Goal: Check status: Check status

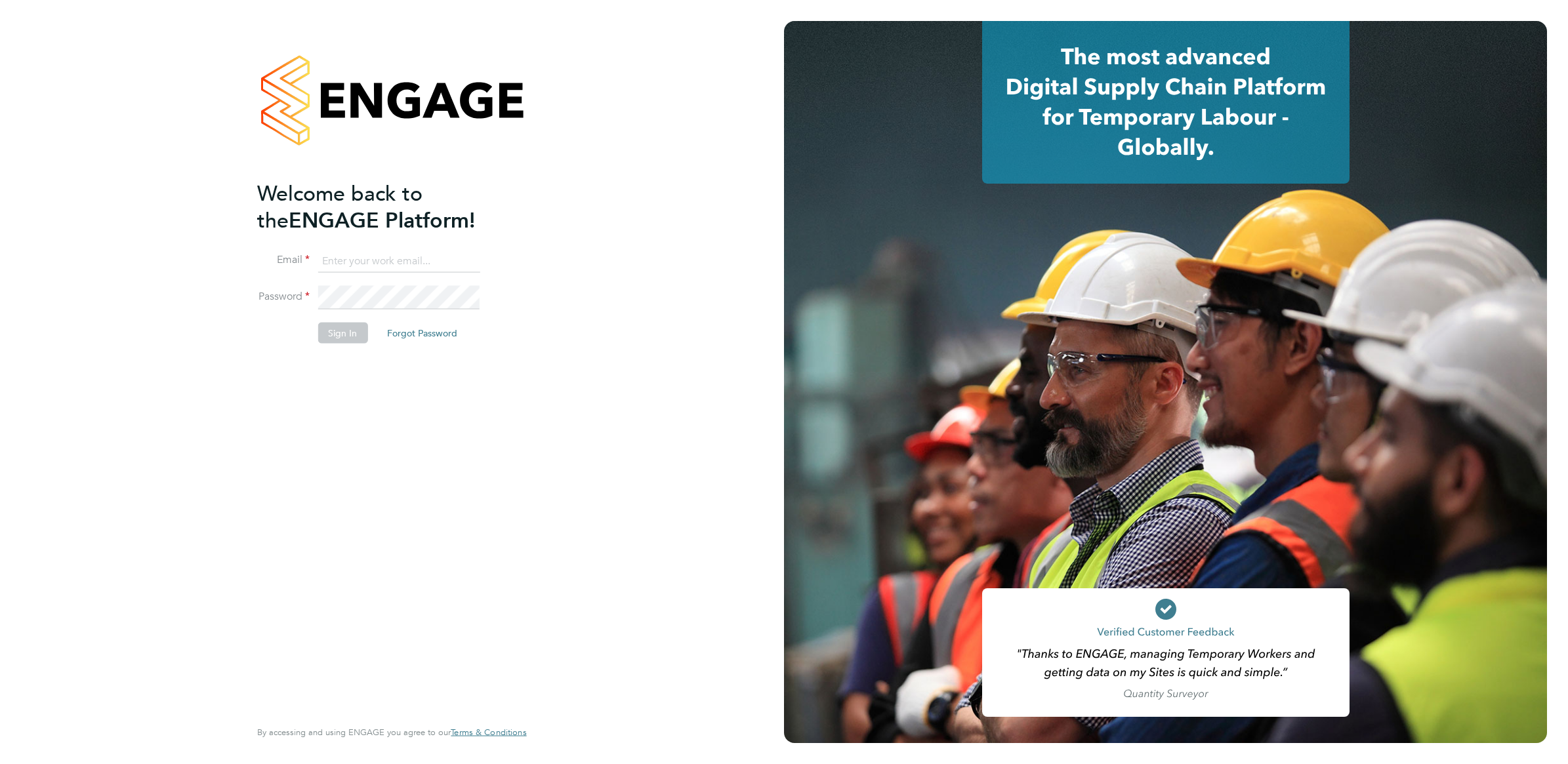
type input "jfeatherstone@protocol.co.uk"
click at [339, 333] on button "Sign In" at bounding box center [342, 333] width 50 height 21
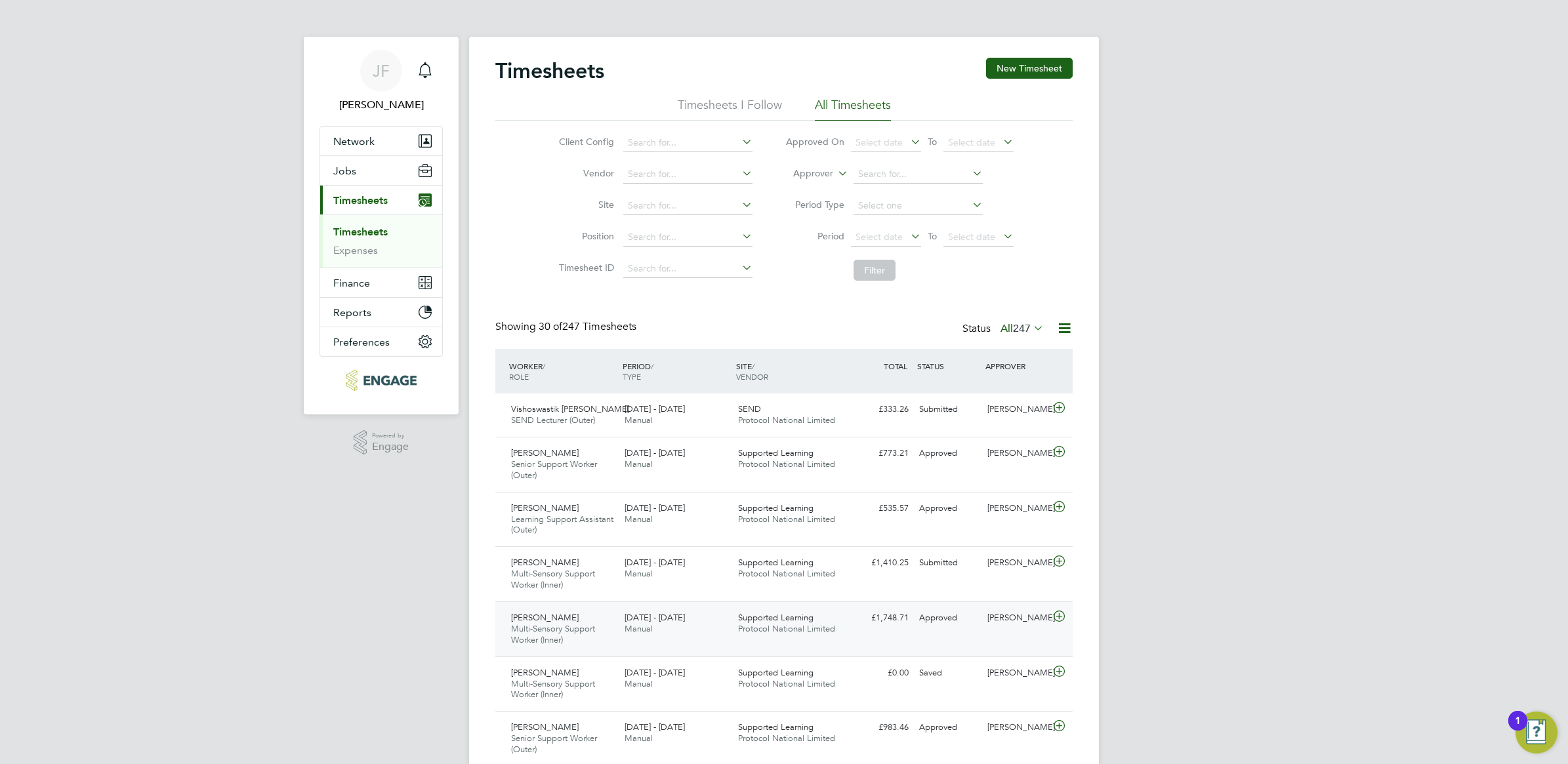
click at [724, 619] on div "[DATE] - [DATE] Manual" at bounding box center [676, 623] width 114 height 32
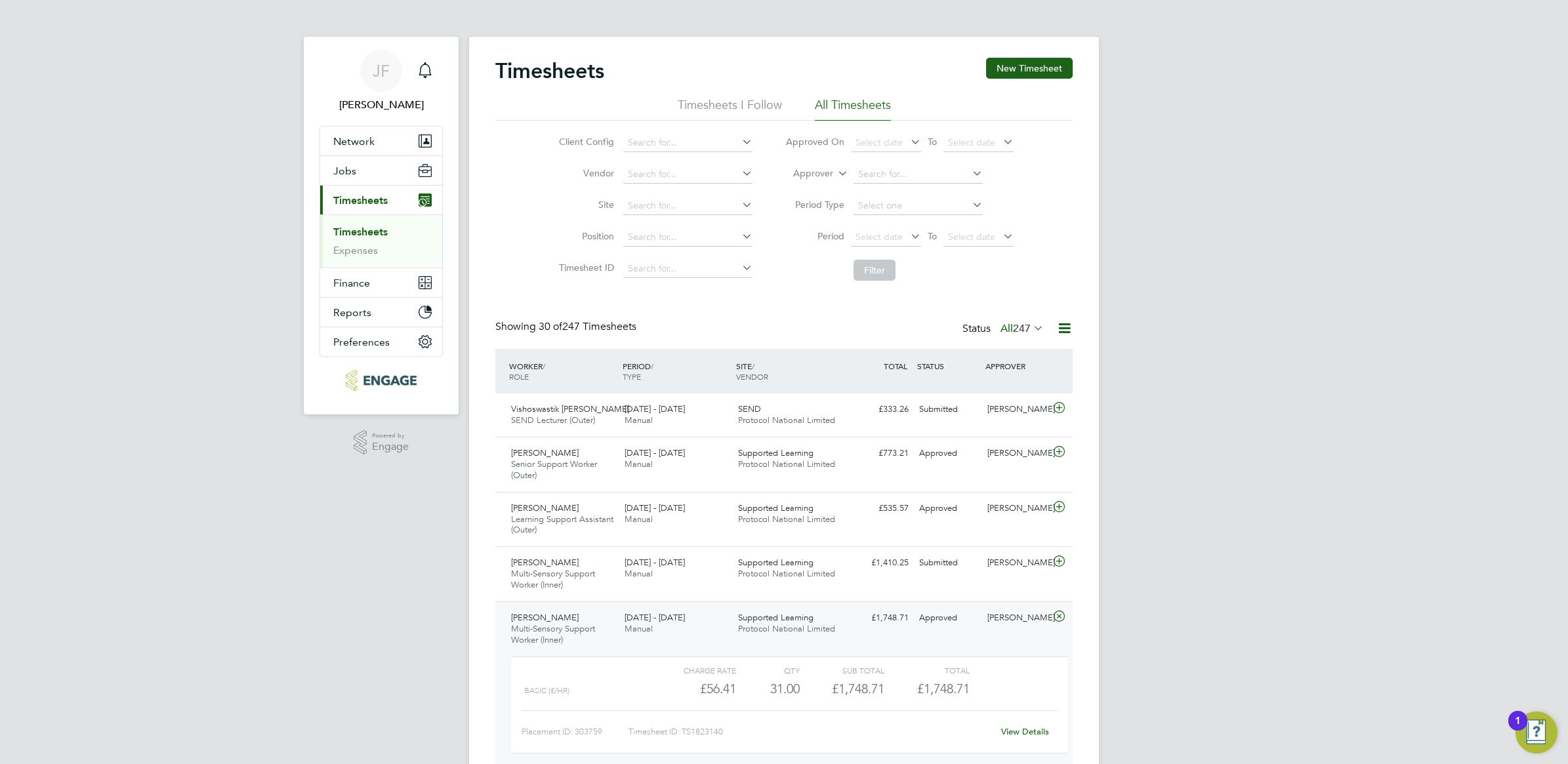
scroll to position [669, 0]
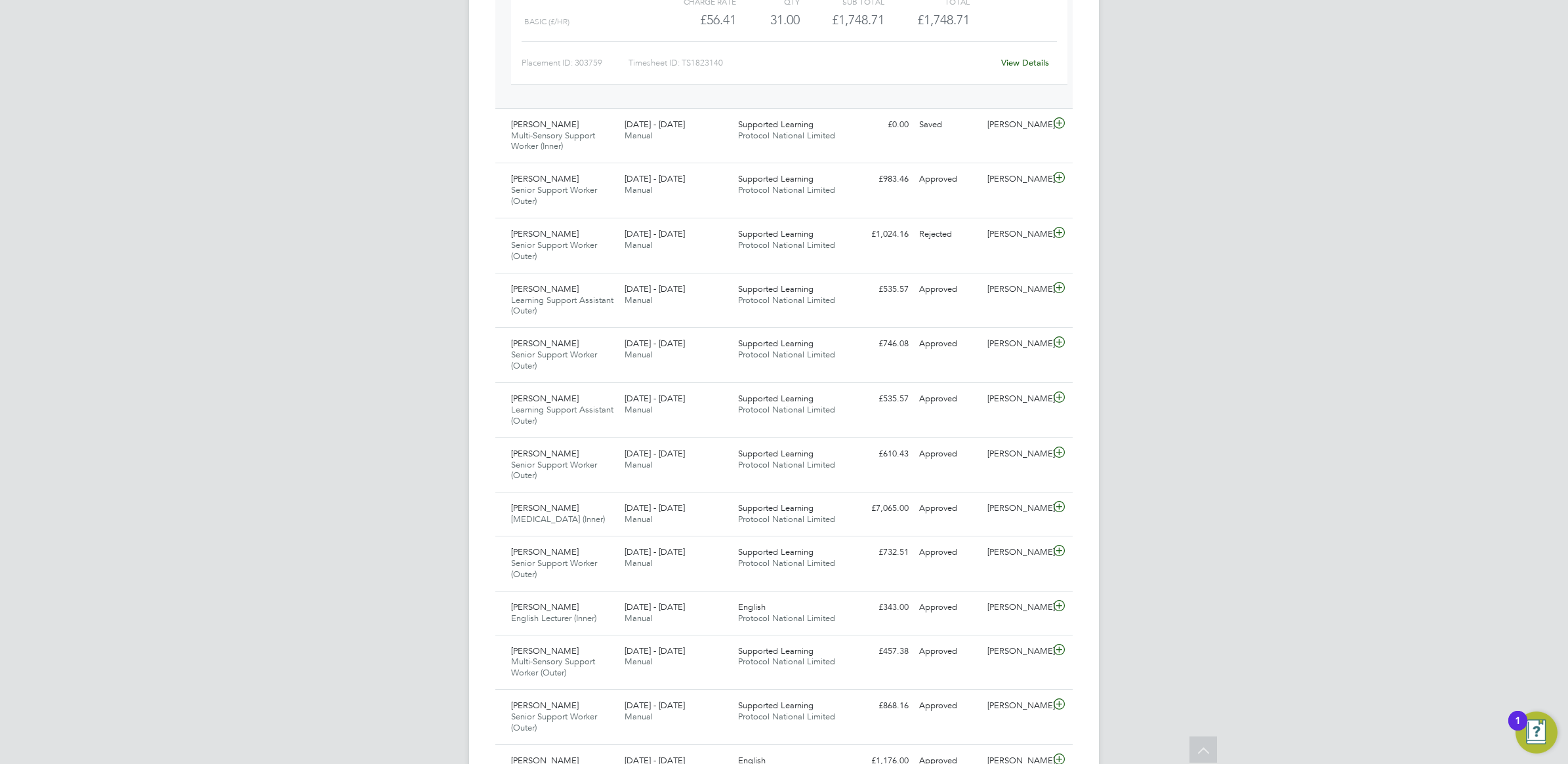
click at [1030, 63] on link "View Details" at bounding box center [1025, 63] width 48 height 11
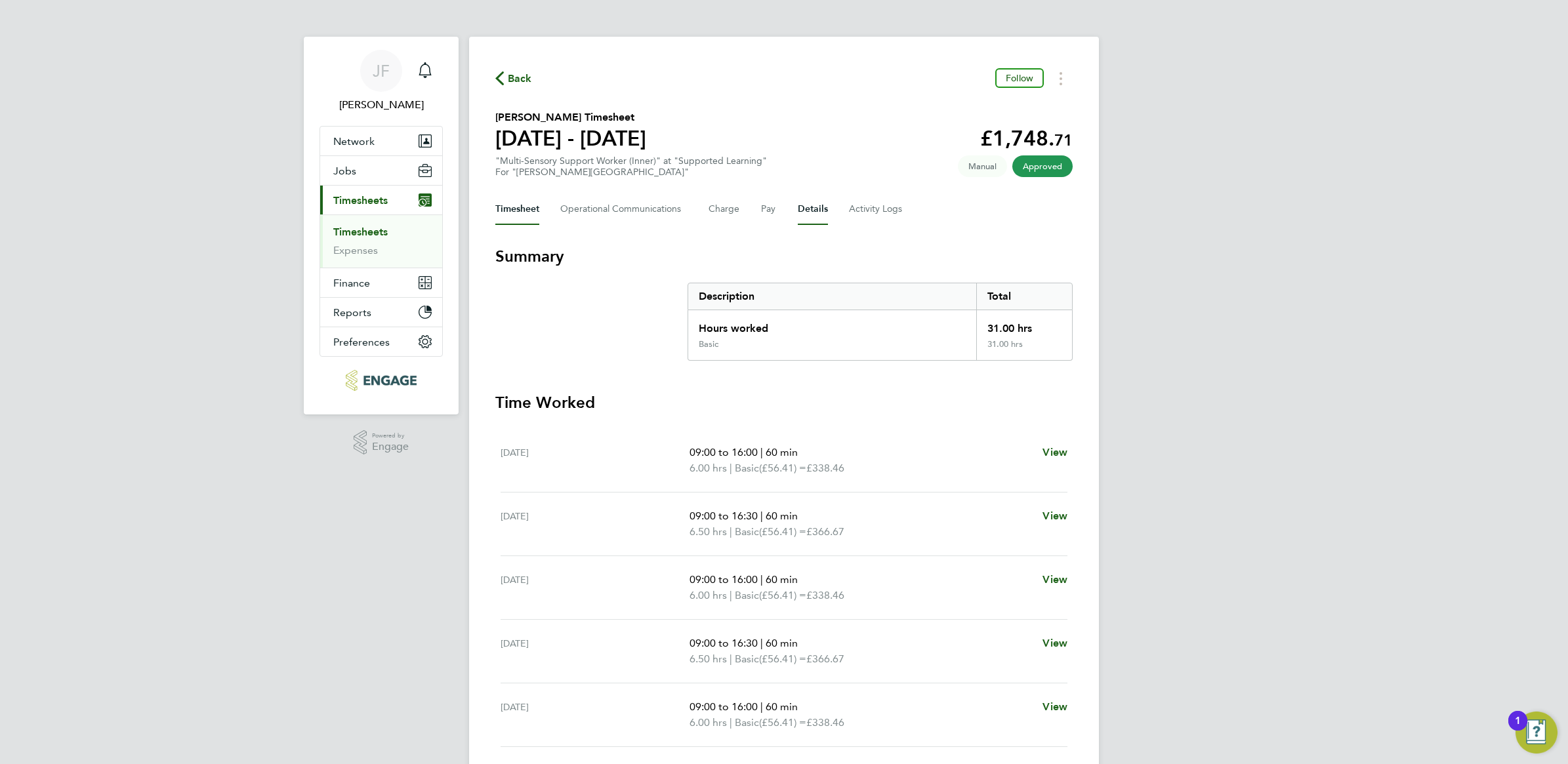
click at [813, 210] on button "Details" at bounding box center [813, 209] width 30 height 32
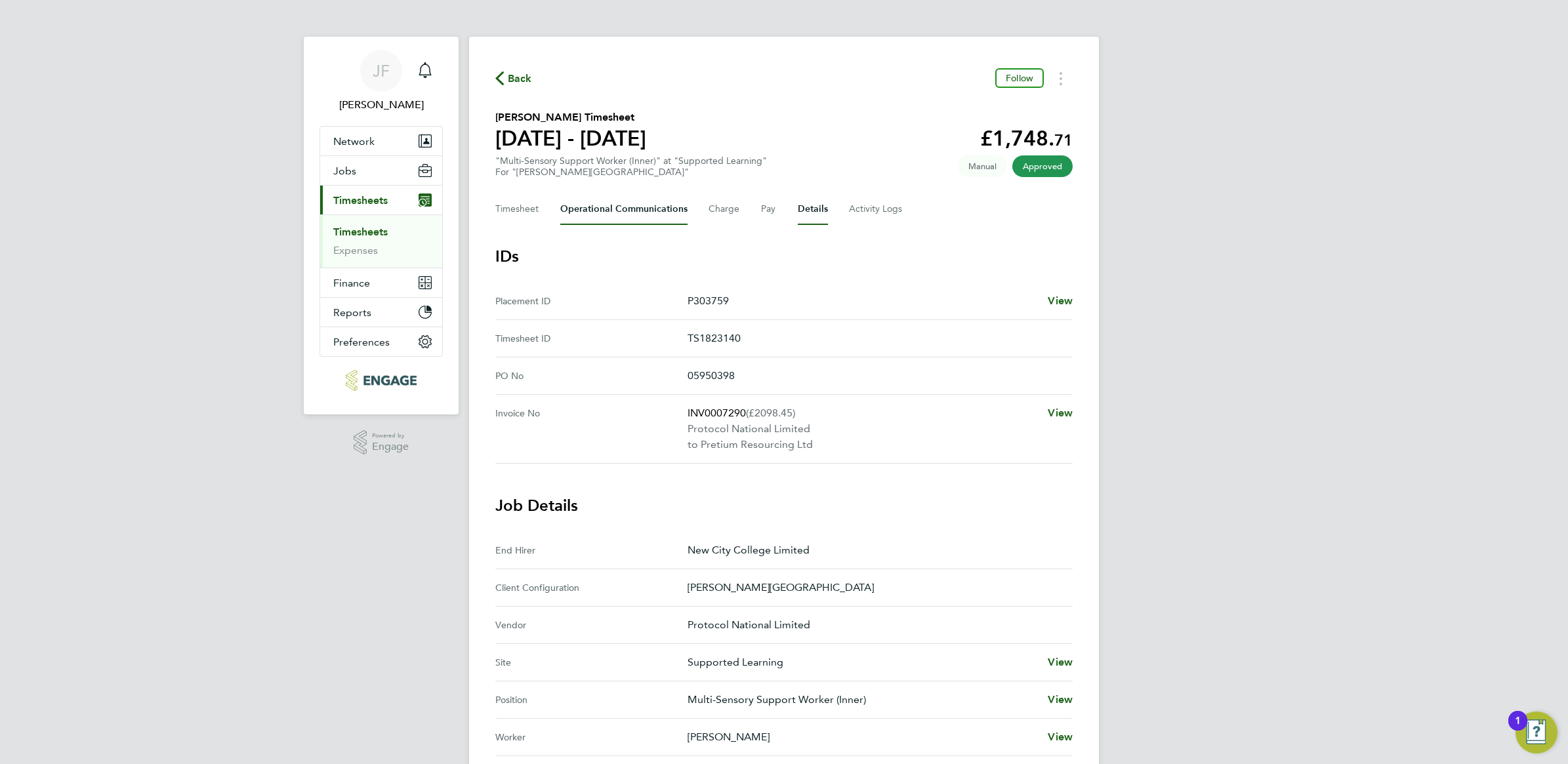
click at [654, 205] on Communications-tab "Operational Communications" at bounding box center [623, 209] width 127 height 32
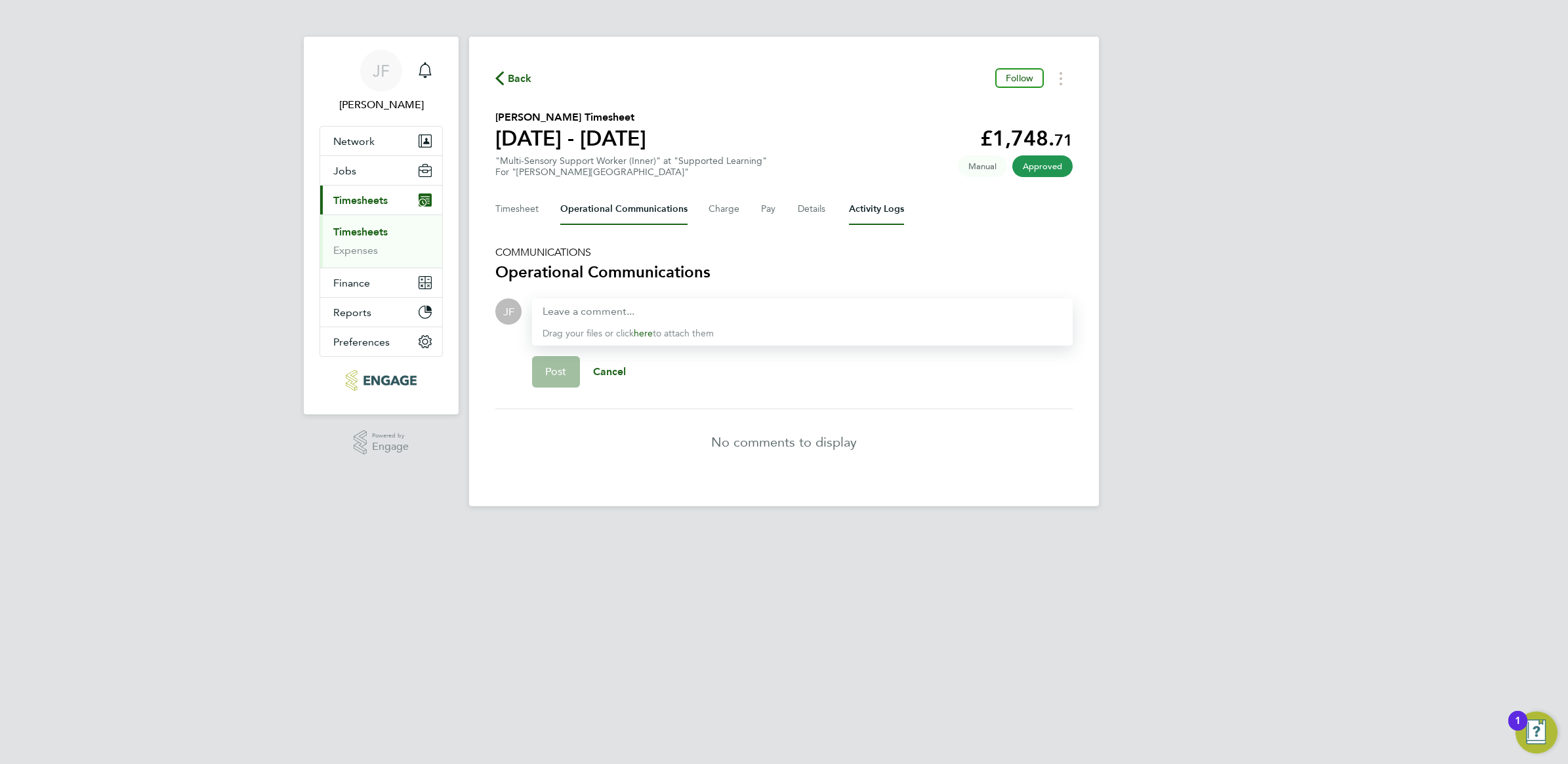
click at [900, 210] on Logs-tab "Activity Logs" at bounding box center [876, 209] width 55 height 32
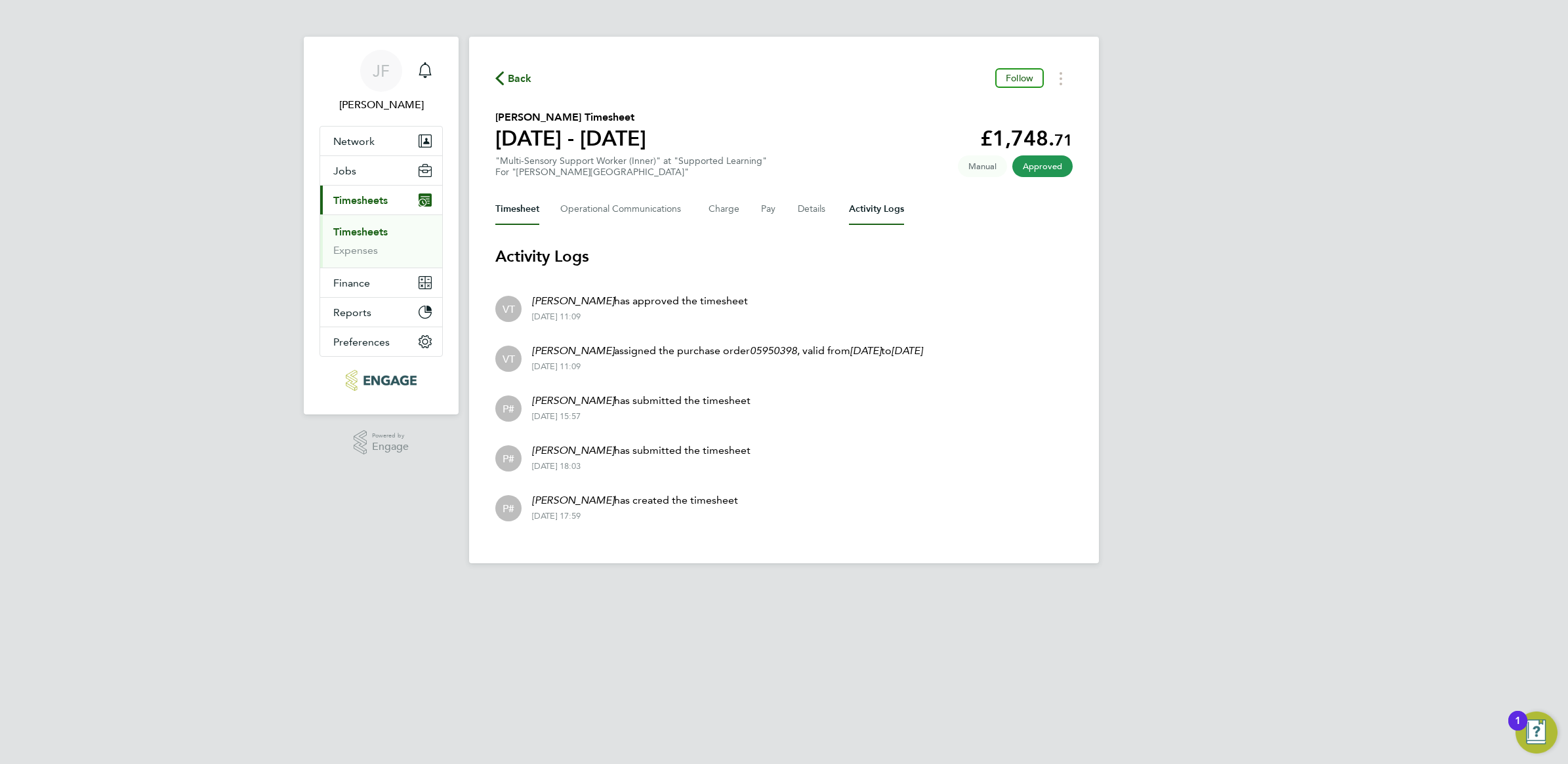
drag, startPoint x: 515, startPoint y: 207, endPoint x: 516, endPoint y: 214, distance: 7.1
click at [515, 207] on button "Timesheet" at bounding box center [517, 209] width 44 height 32
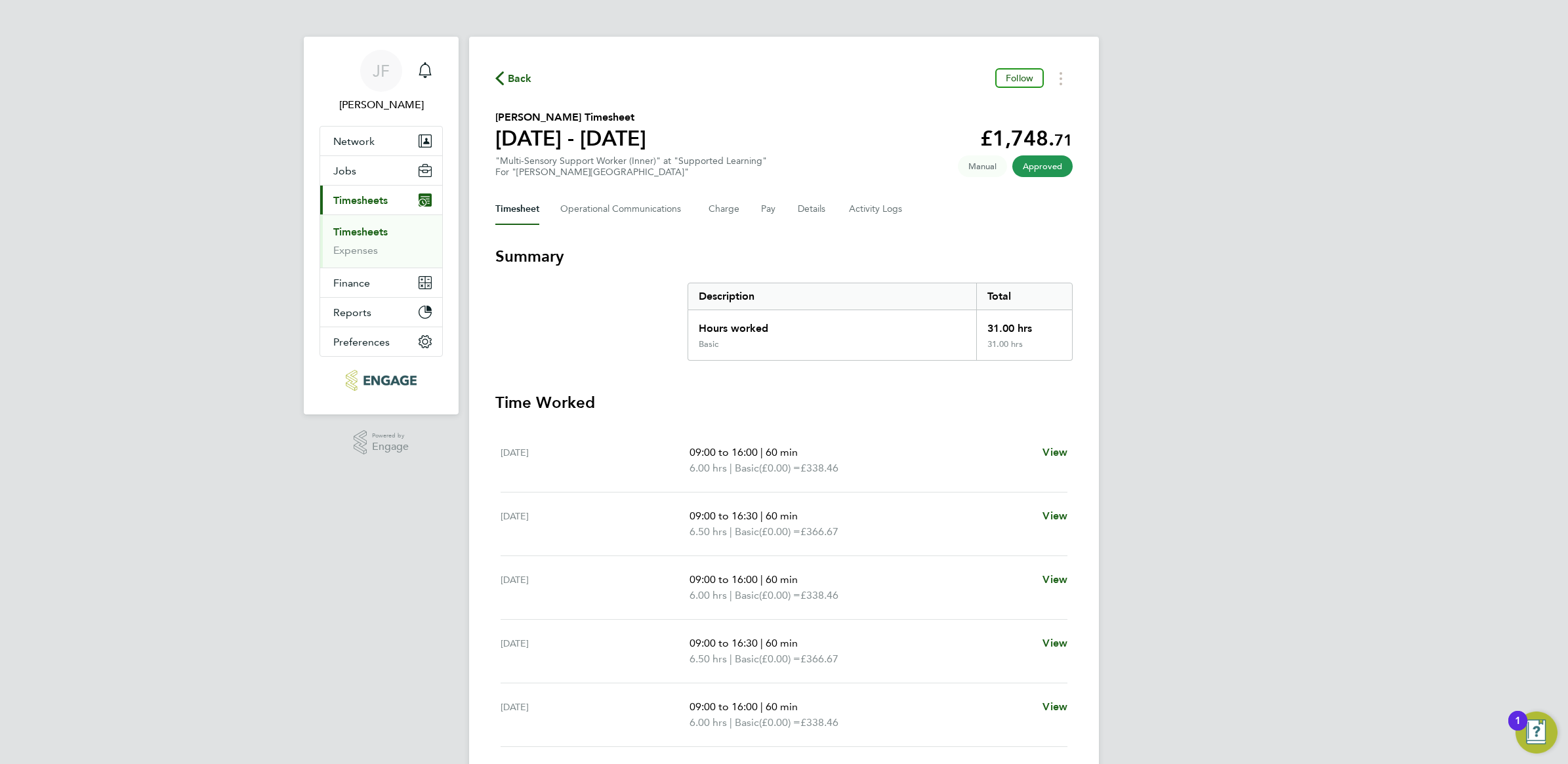
click at [505, 82] on span "Back" at bounding box center [514, 78] width 37 height 12
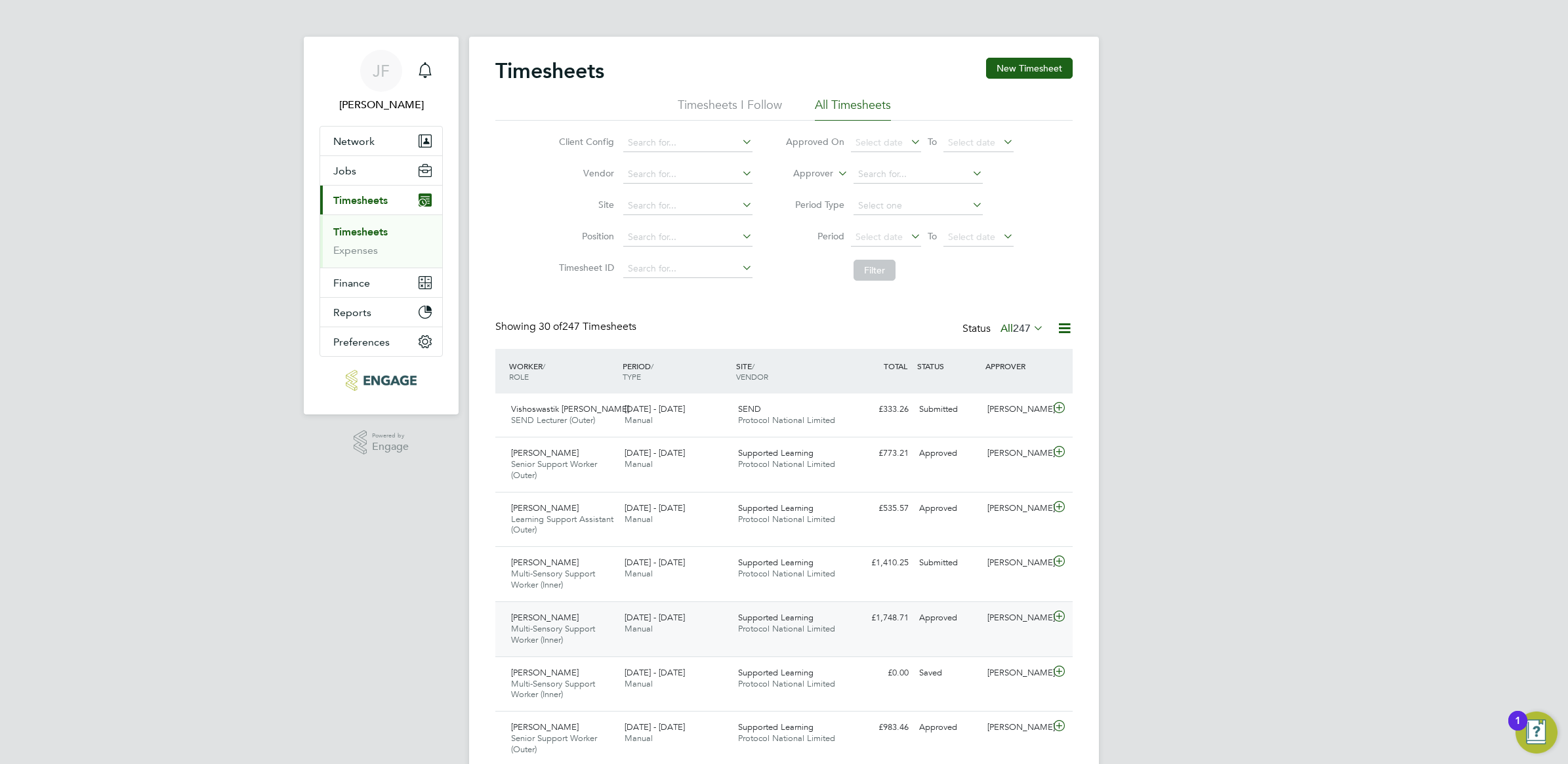
click at [828, 629] on span "Protocol National Limited" at bounding box center [786, 629] width 97 height 11
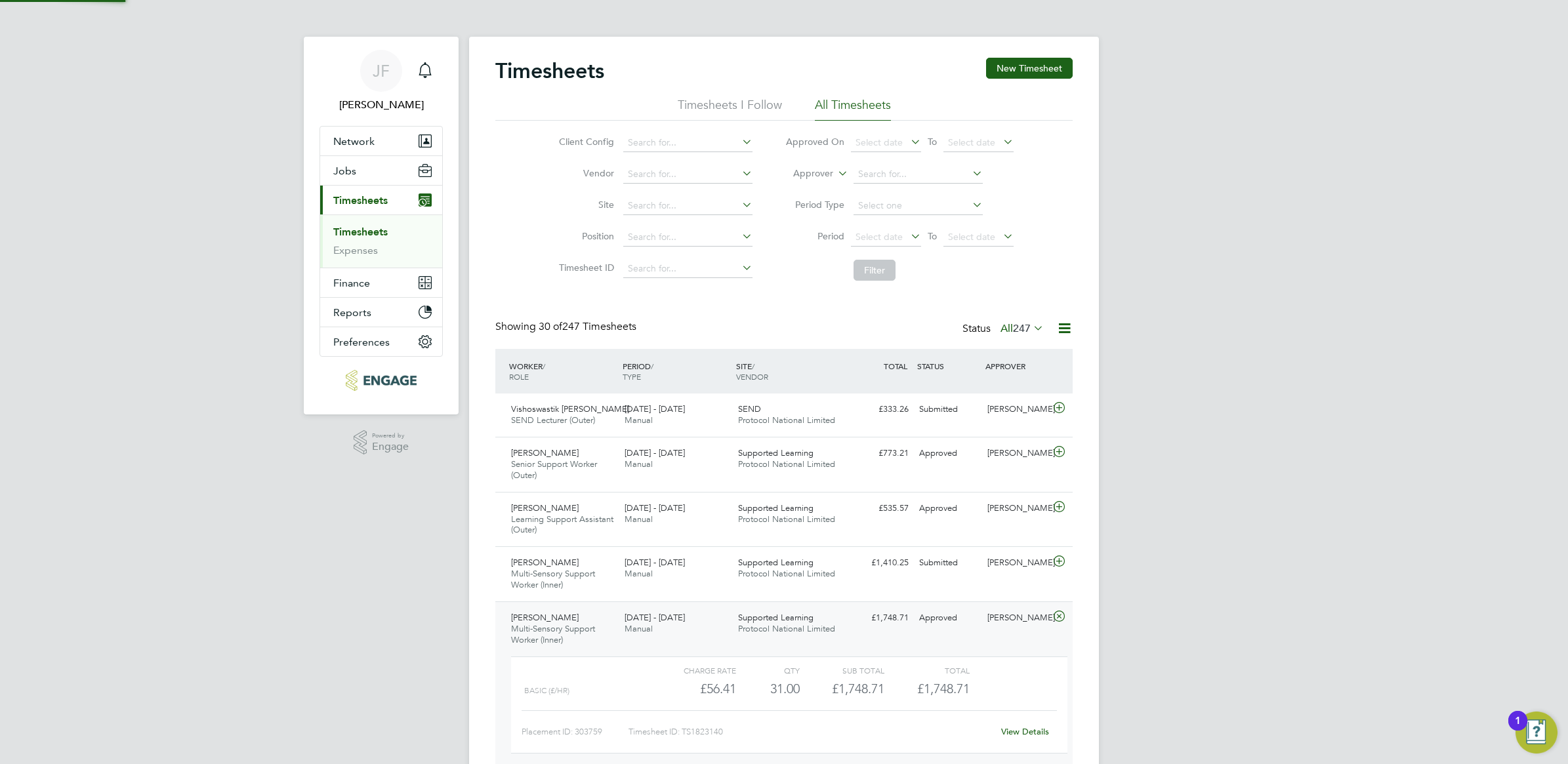
scroll to position [22, 128]
click at [1027, 733] on link "View Details" at bounding box center [1025, 732] width 48 height 11
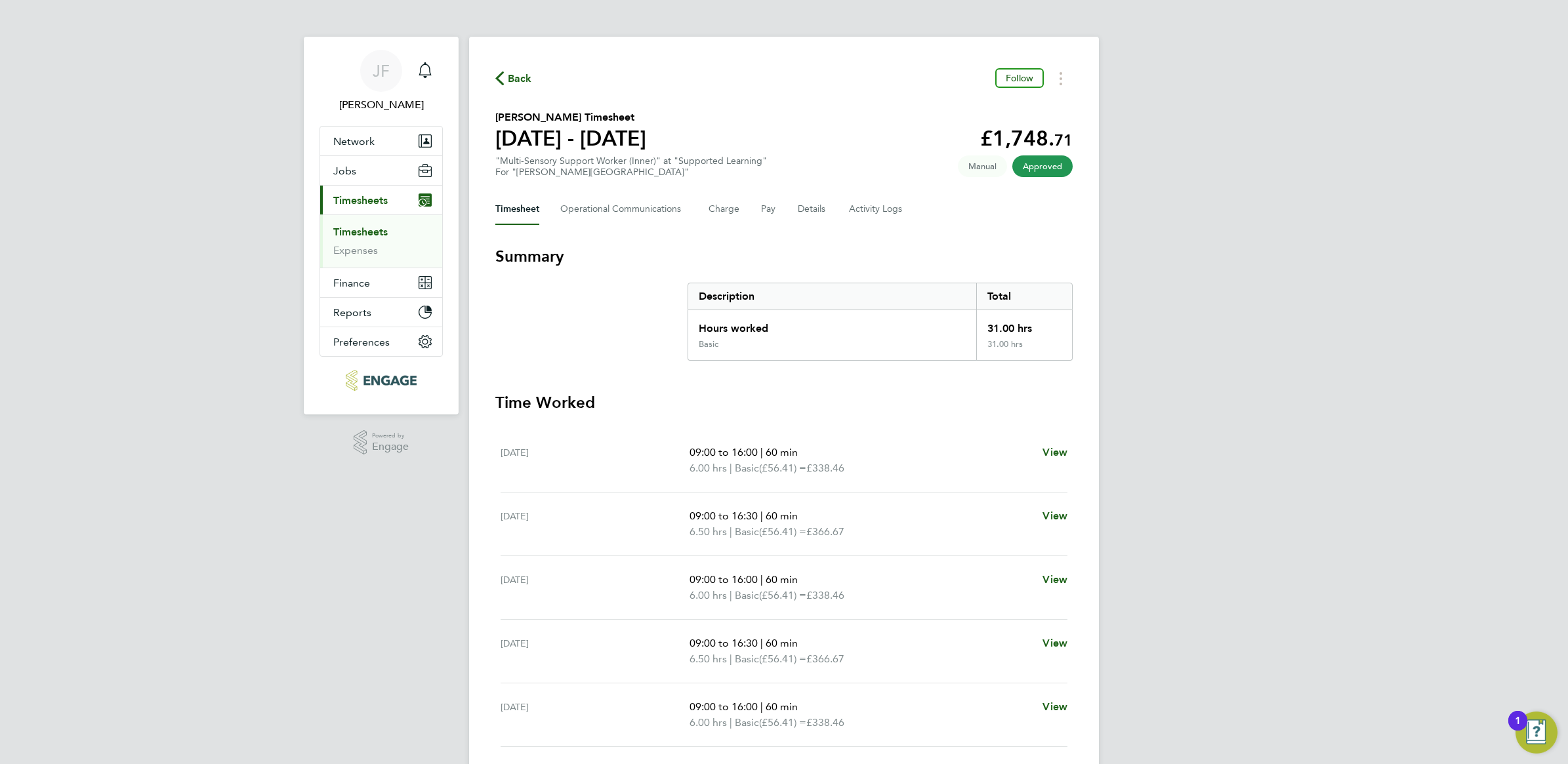
click at [508, 76] on span "Back" at bounding box center [519, 79] width 24 height 15
